Goal: Task Accomplishment & Management: Manage account settings

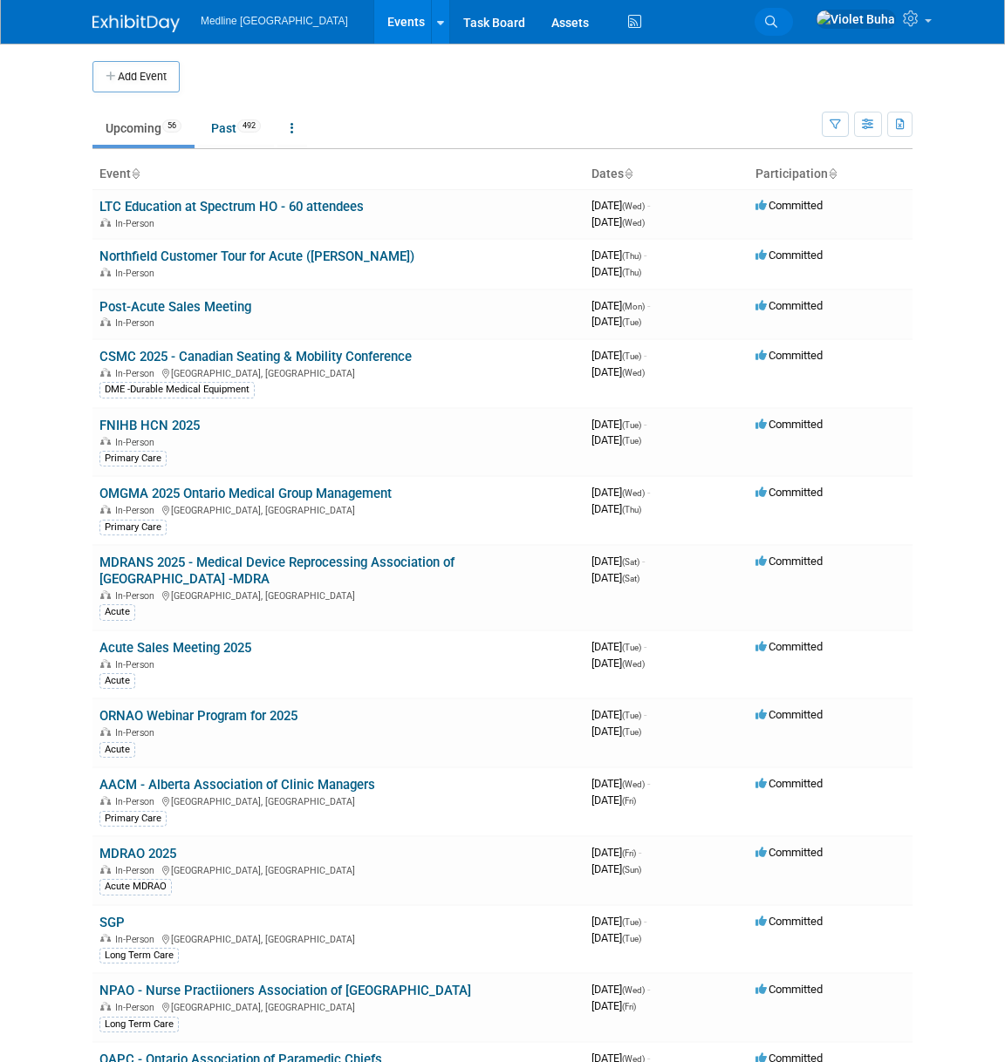
click at [793, 17] on link "Search" at bounding box center [773, 22] width 38 height 28
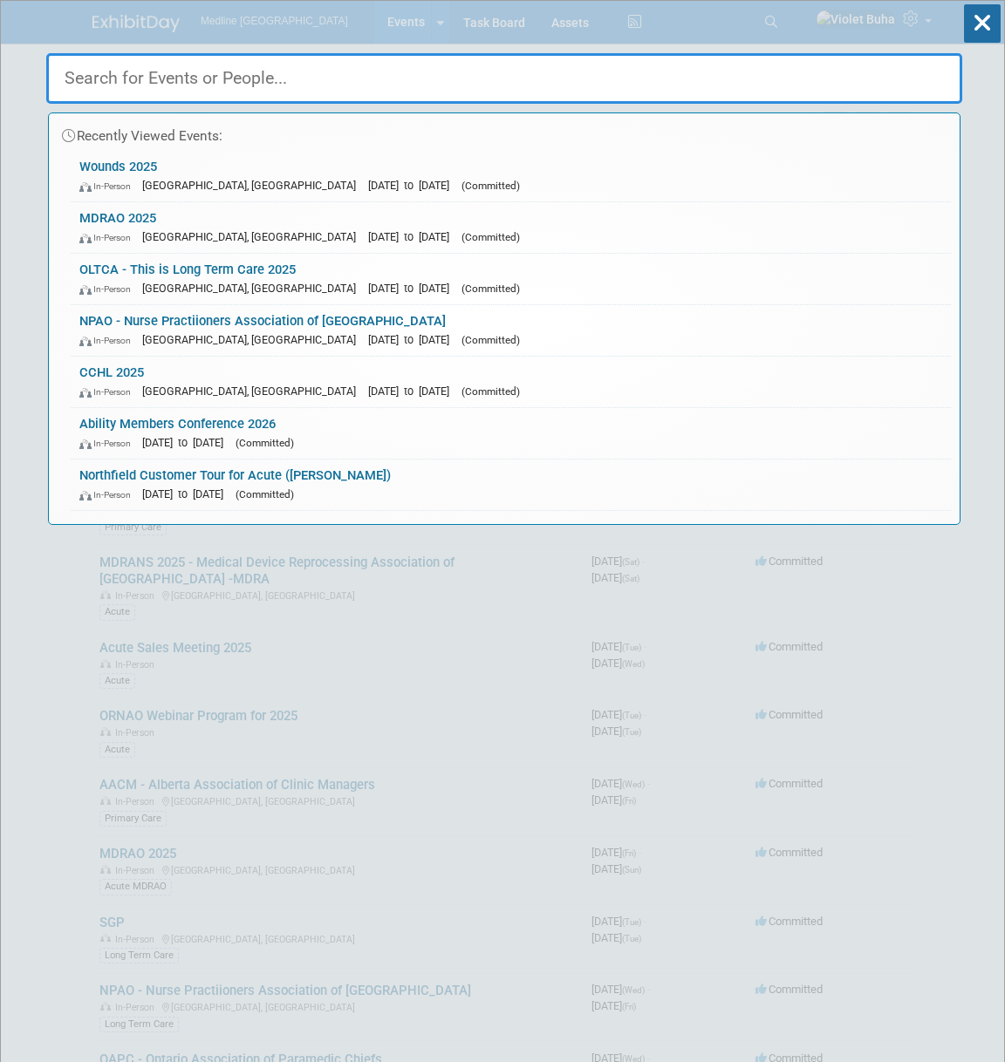
click at [276, 86] on input "text" at bounding box center [504, 78] width 916 height 51
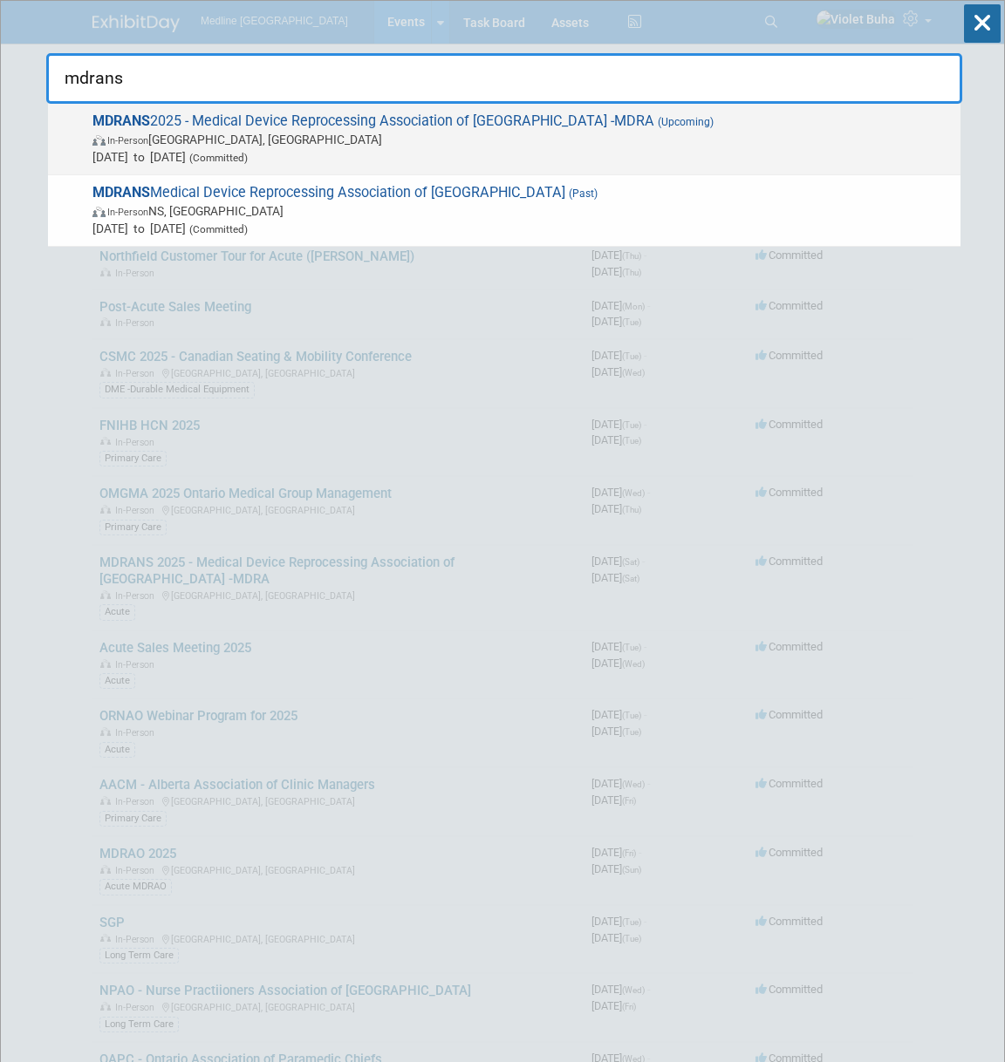
type input "mdrans"
click at [246, 135] on span "In-Person Cookville, Canada" at bounding box center [521, 139] width 859 height 17
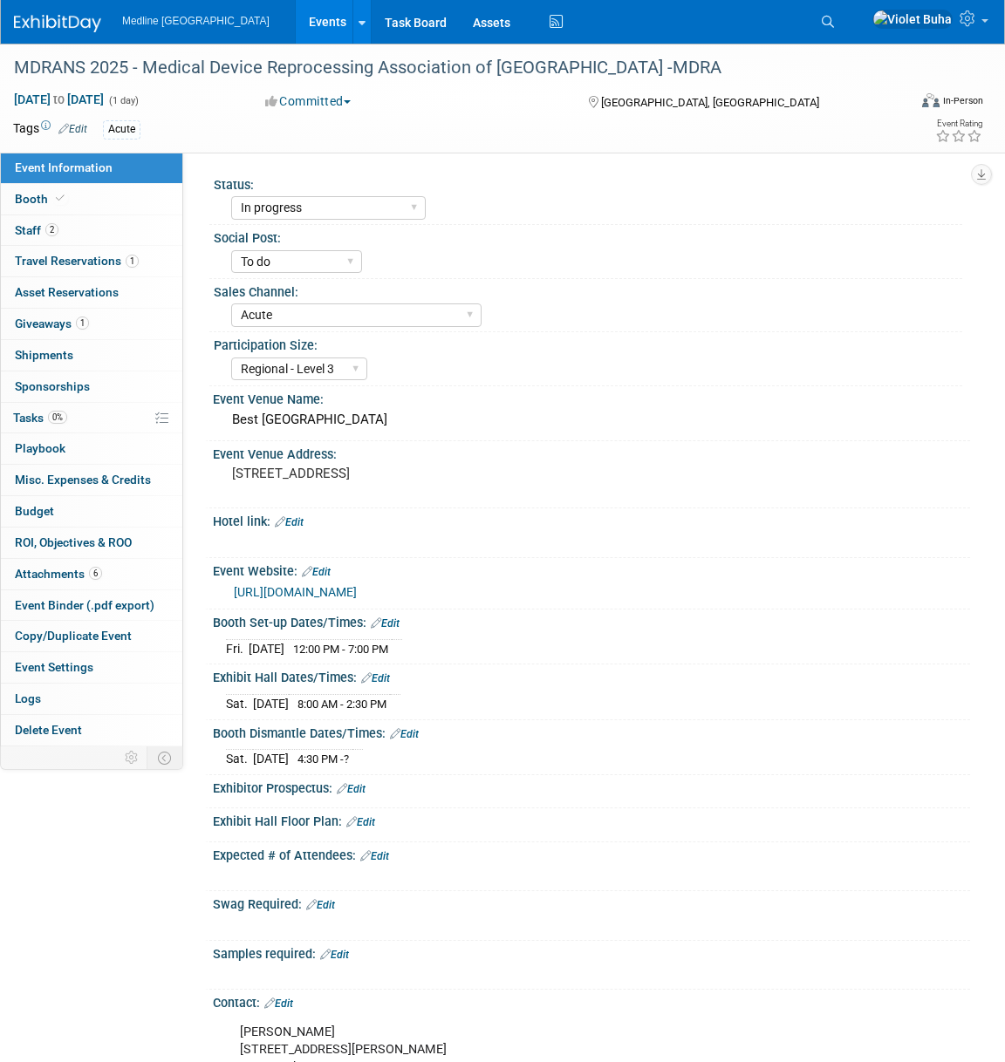
select select "In progress"
select select "To do"
select select "Acute"
select select "Regional - Level 3"
click at [152, 230] on link "2 Staff 2" at bounding box center [91, 230] width 181 height 31
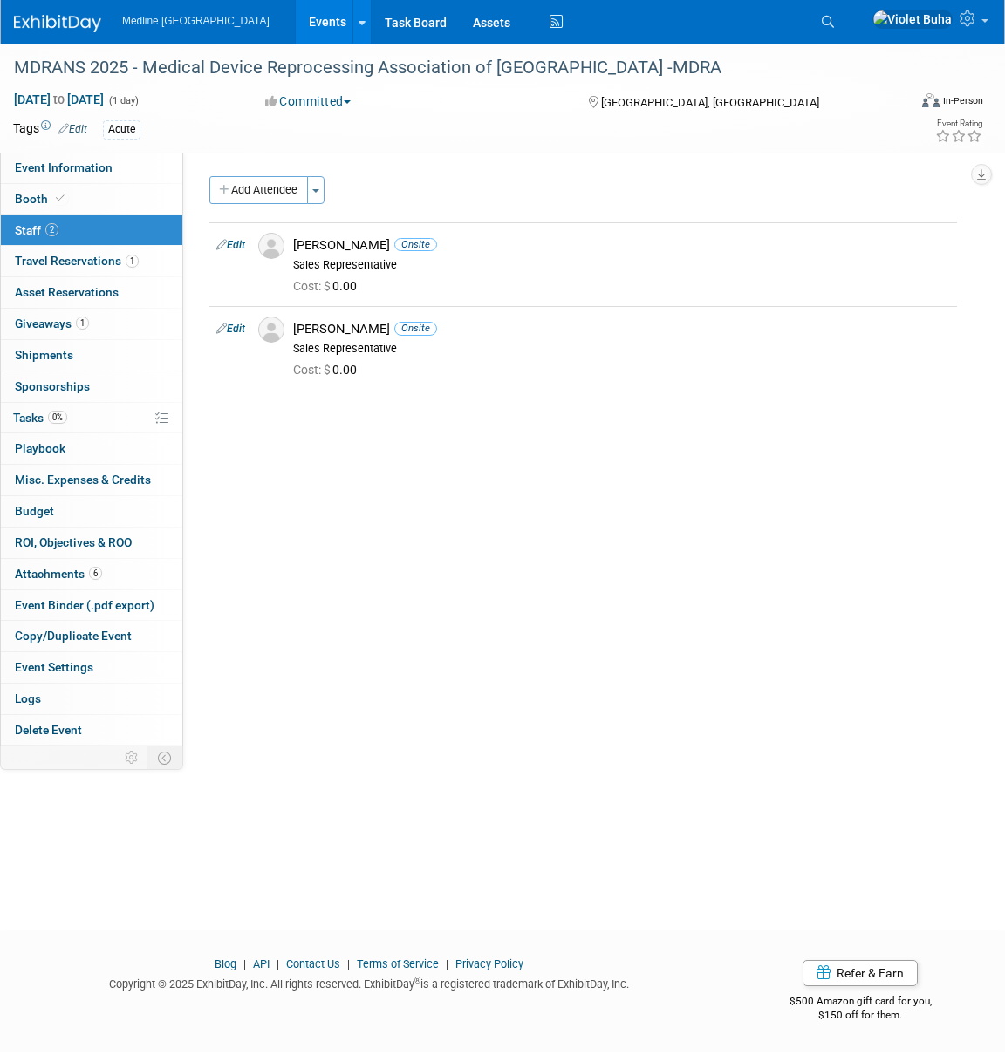
click at [83, 24] on img at bounding box center [57, 23] width 87 height 17
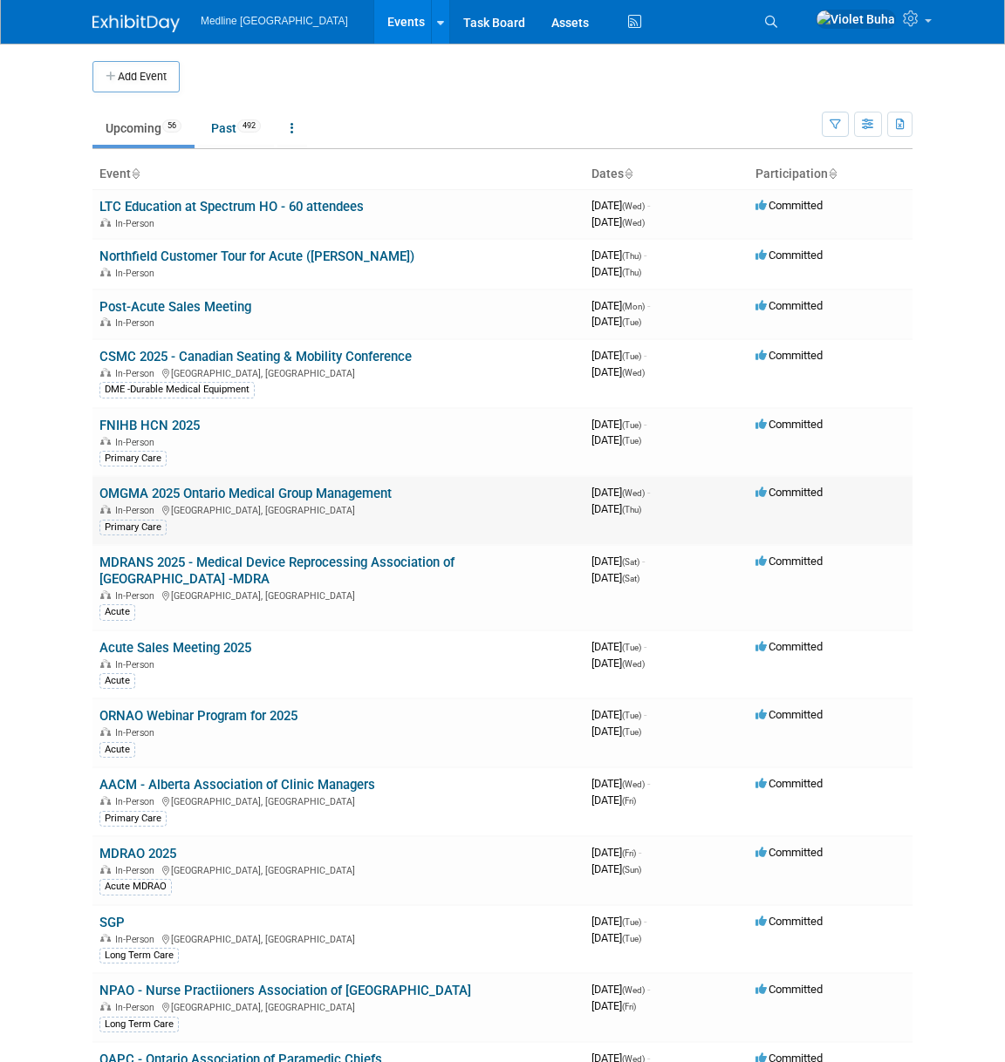
click at [218, 496] on link "OMGMA 2025 Ontario Medical Group Management" at bounding box center [245, 494] width 292 height 16
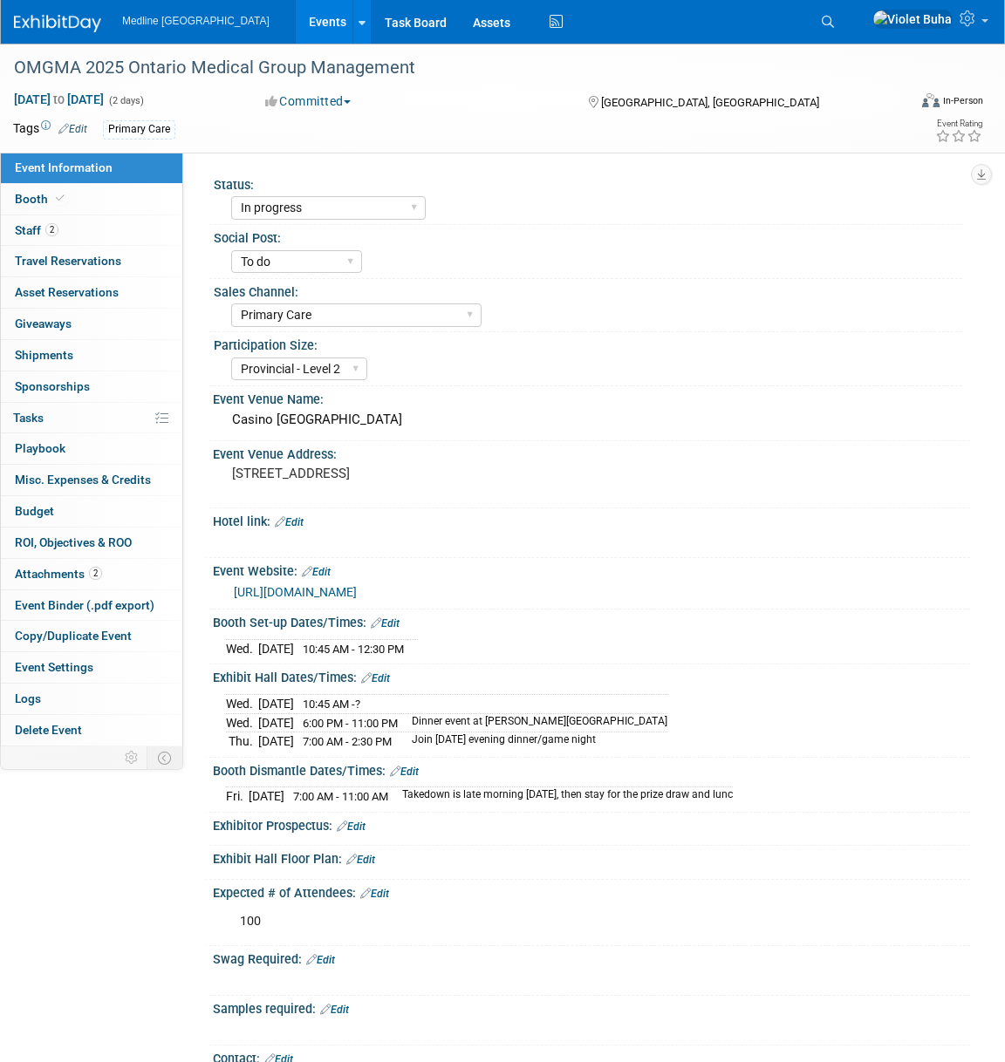
select select "In progress"
select select "To do"
select select "Primary Care"
select select "Provincial - Level 2"
click at [83, 236] on link "2 Staff 2" at bounding box center [91, 230] width 181 height 31
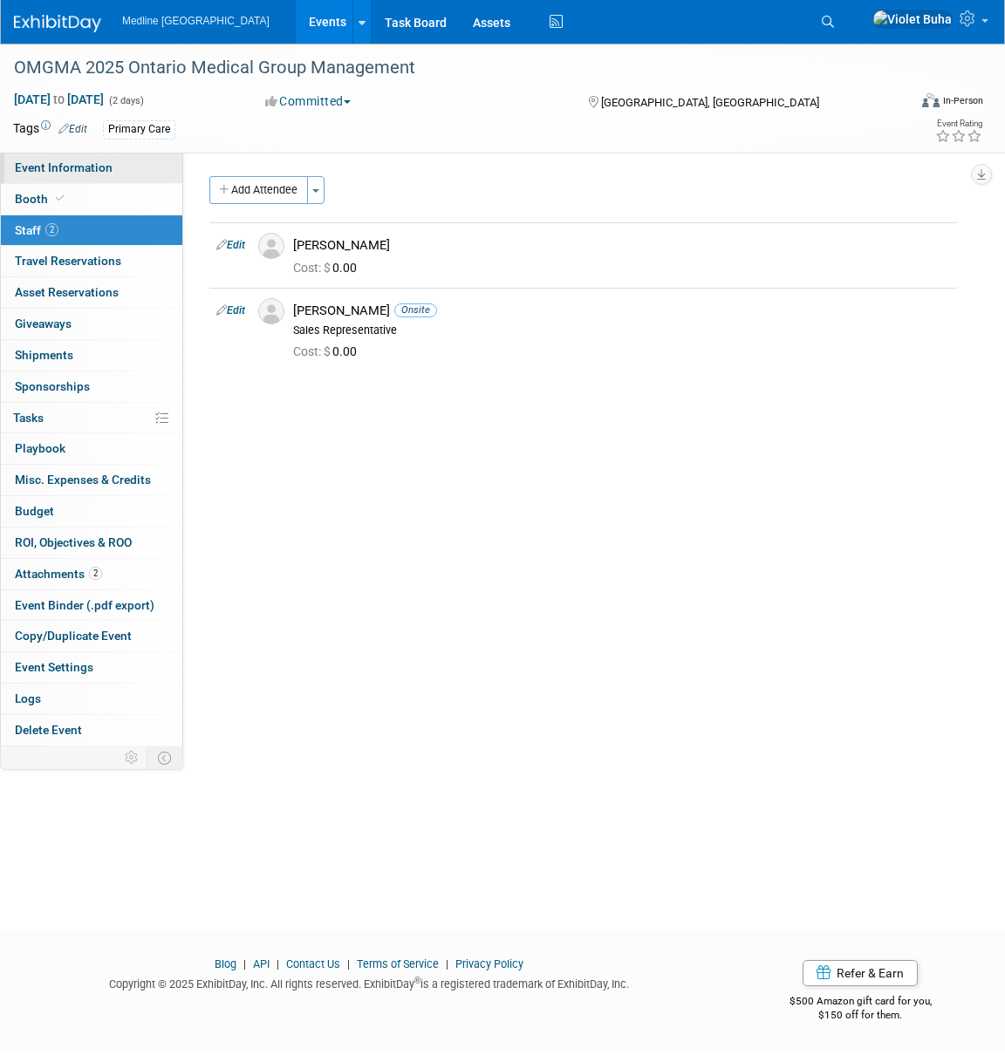
click at [74, 168] on span "Event Information" at bounding box center [64, 167] width 98 height 14
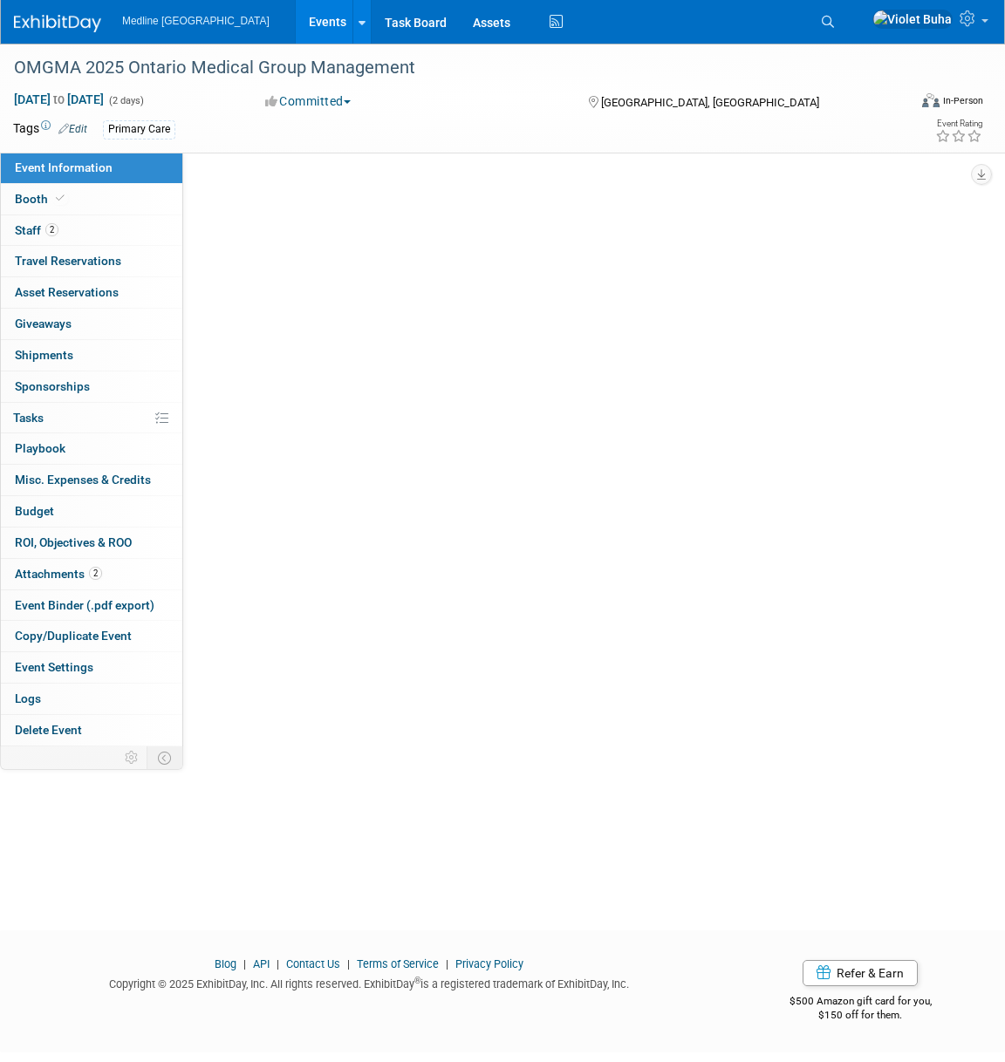
select select "In progress"
select select "To do"
select select "Primary Care"
select select "Provincial - Level 2"
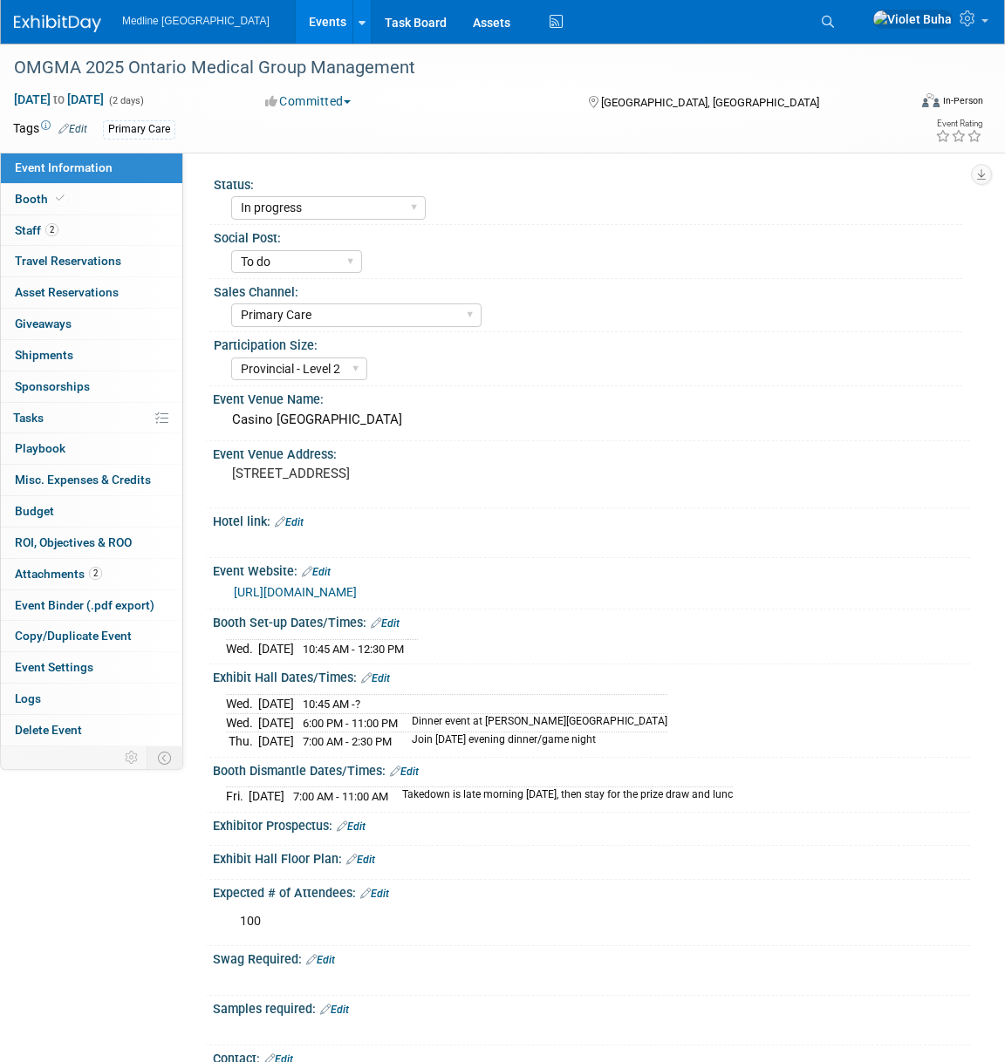
click at [73, 23] on img at bounding box center [57, 23] width 87 height 17
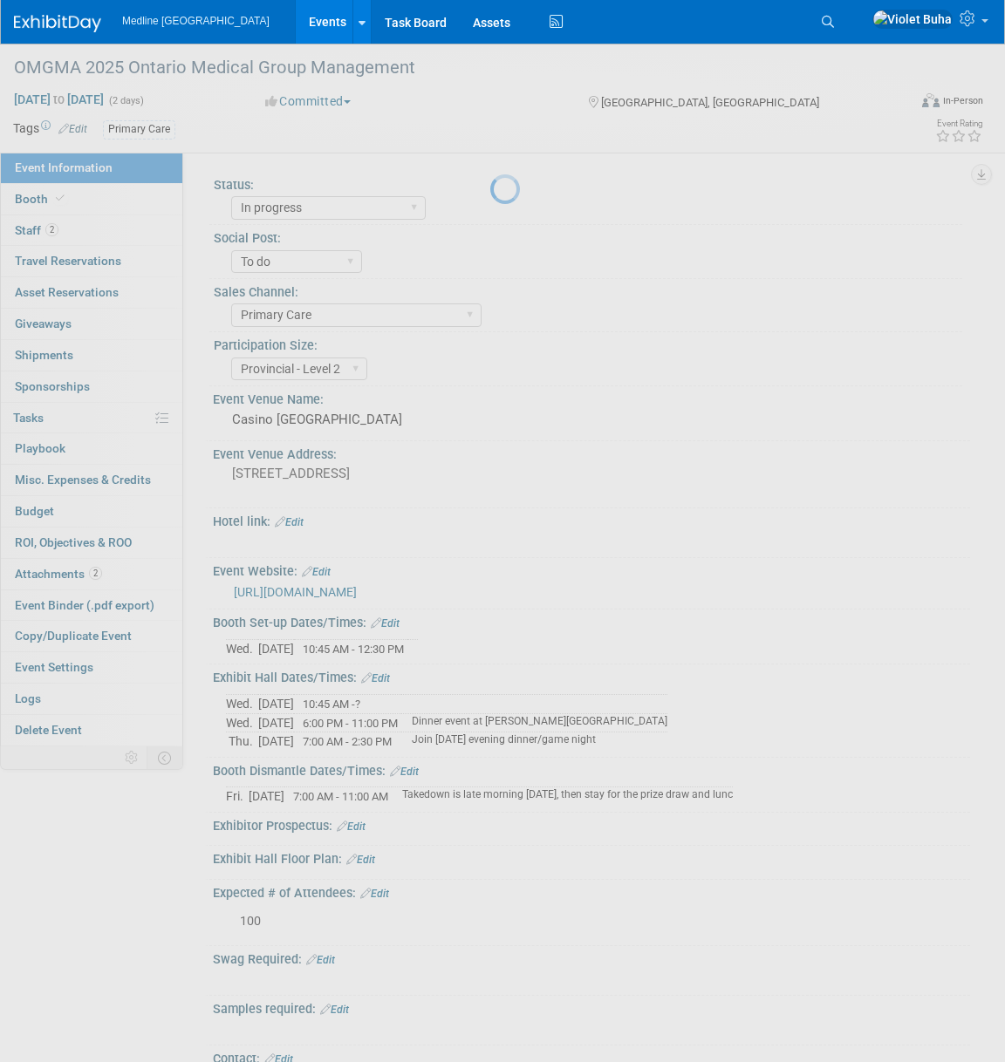
click at [73, 23] on img at bounding box center [57, 23] width 87 height 17
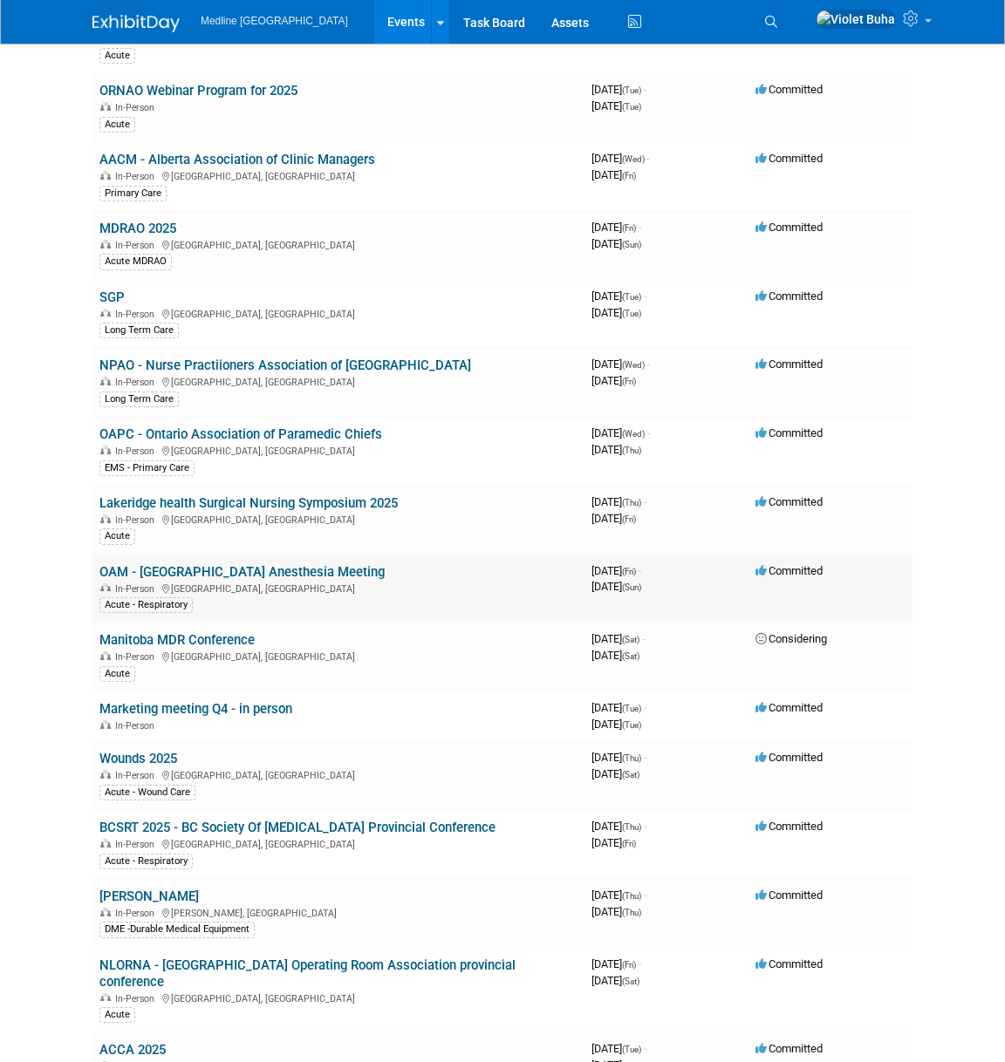
scroll to position [630, 0]
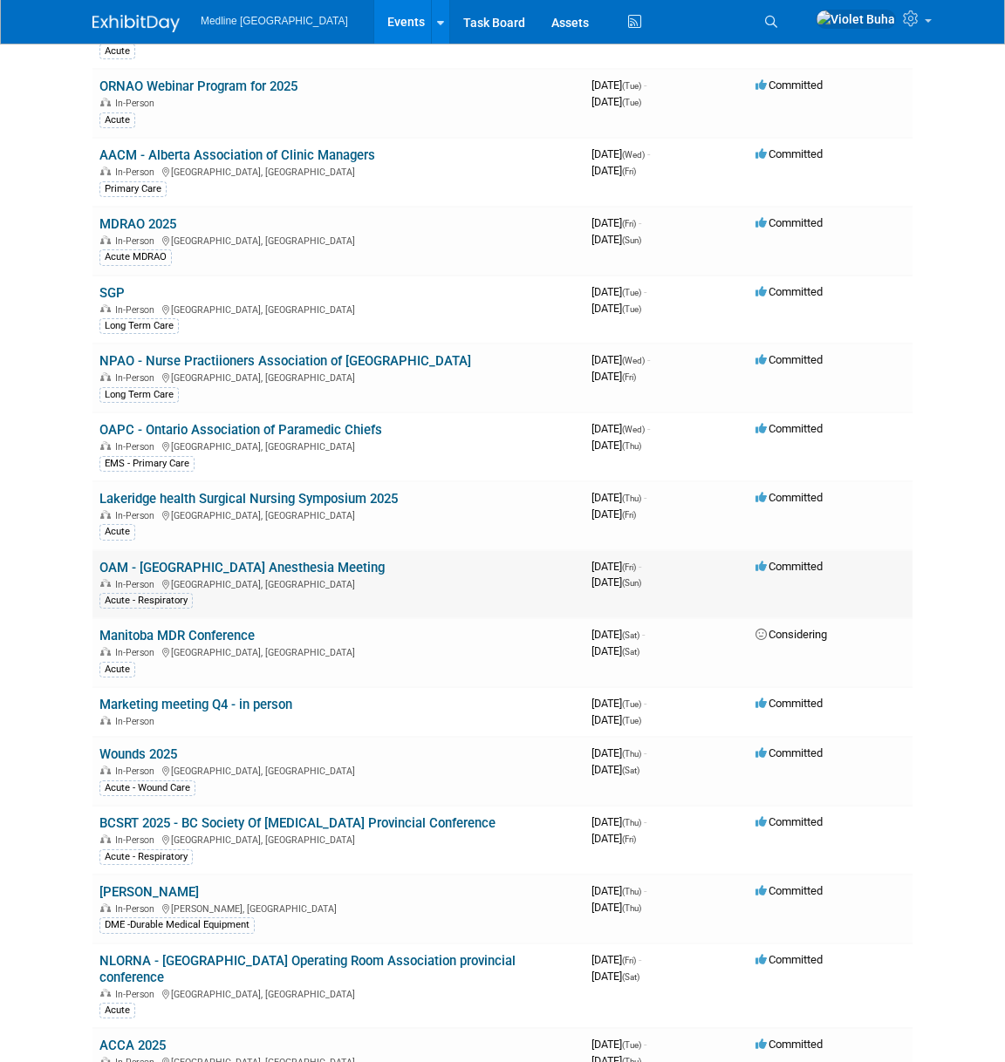
click at [224, 560] on link "OAM - Ontario Anesthesia Meeting" at bounding box center [241, 568] width 285 height 16
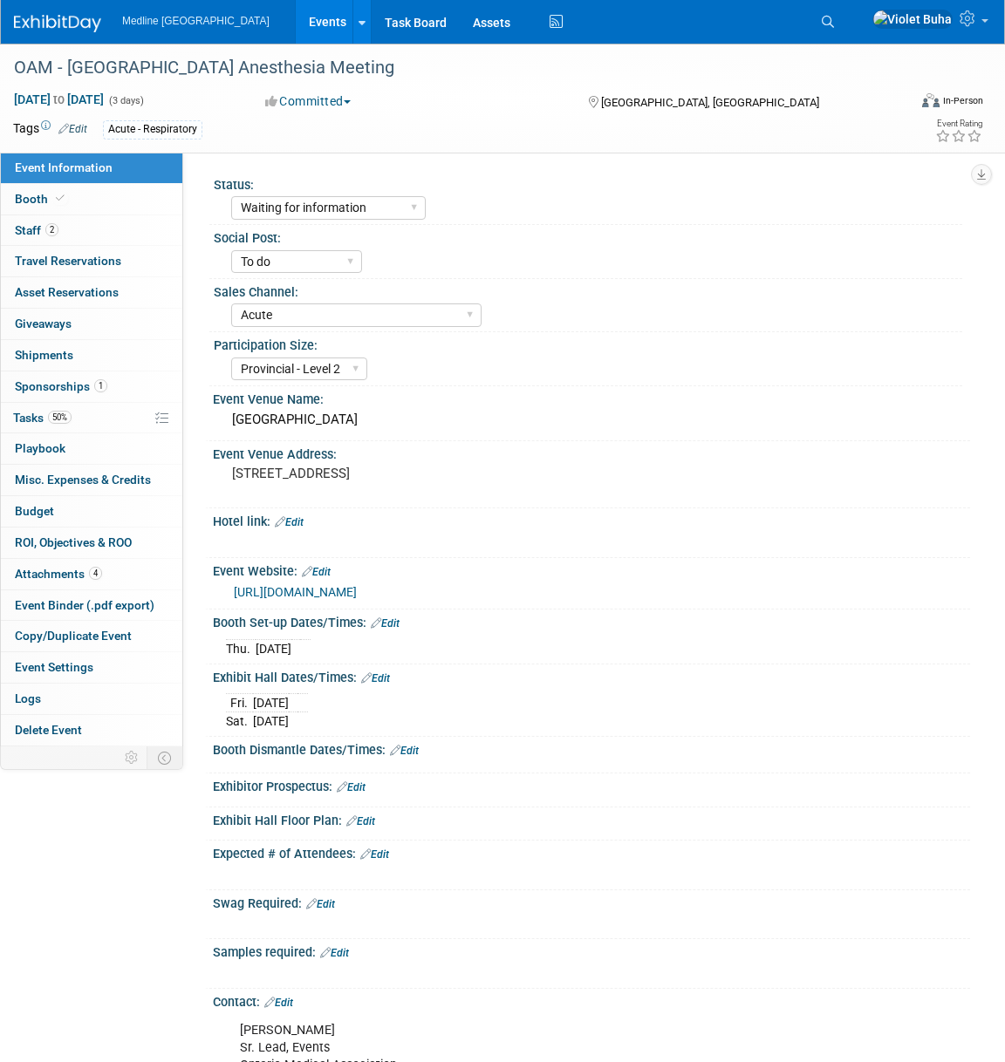
select select "Waiting for information"
select select "To do"
select select "Acute"
select select "Provincial - Level 2"
